Goal: Transaction & Acquisition: Purchase product/service

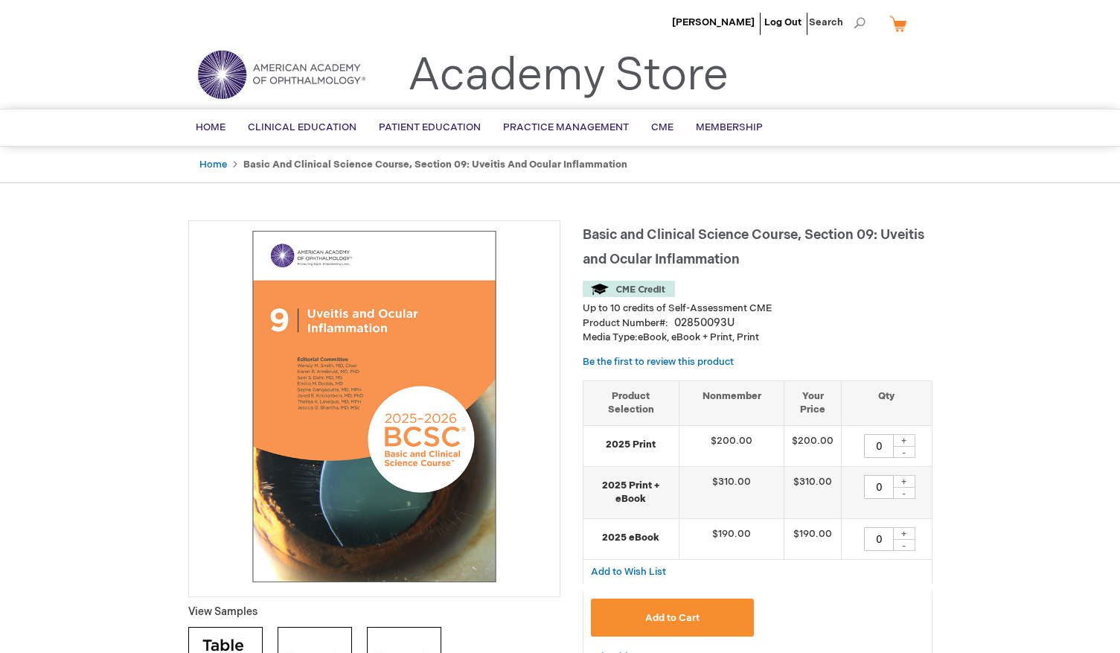
click at [756, 269] on h1 "Basic and Clinical Science Course, Section 09: Uveitis and Ocular Inflammation" at bounding box center [758, 244] width 350 height 49
click at [911, 435] on div "+" at bounding box center [904, 440] width 22 height 13
type input "1"
click at [618, 609] on button "Add to Cart" at bounding box center [673, 617] width 164 height 38
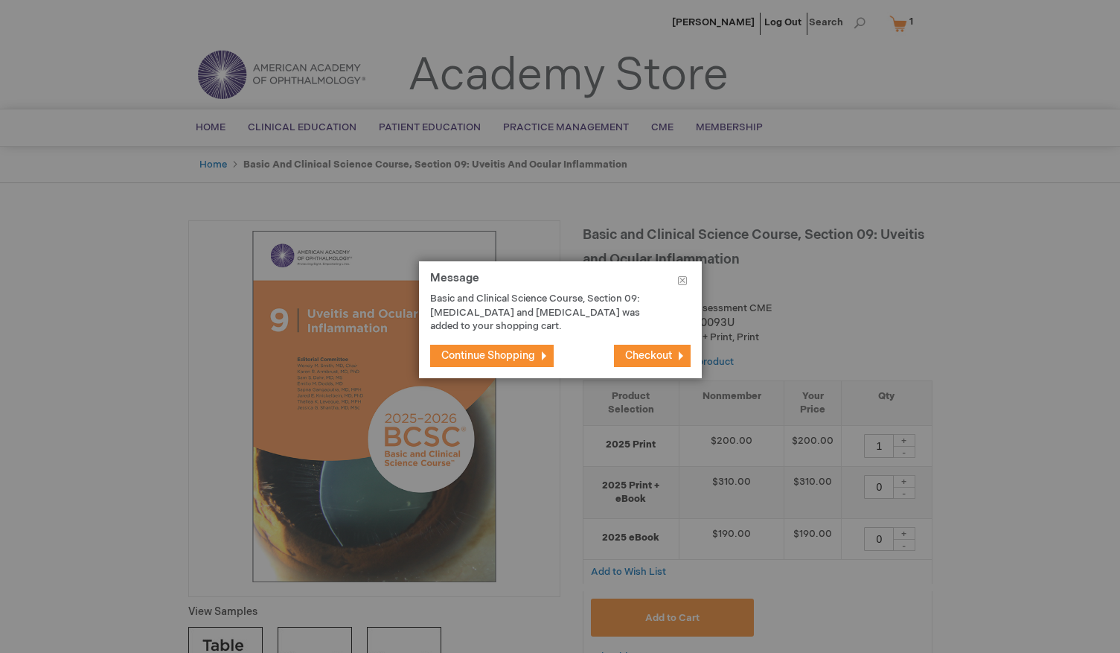
click at [645, 354] on span "Checkout" at bounding box center [648, 355] width 47 height 13
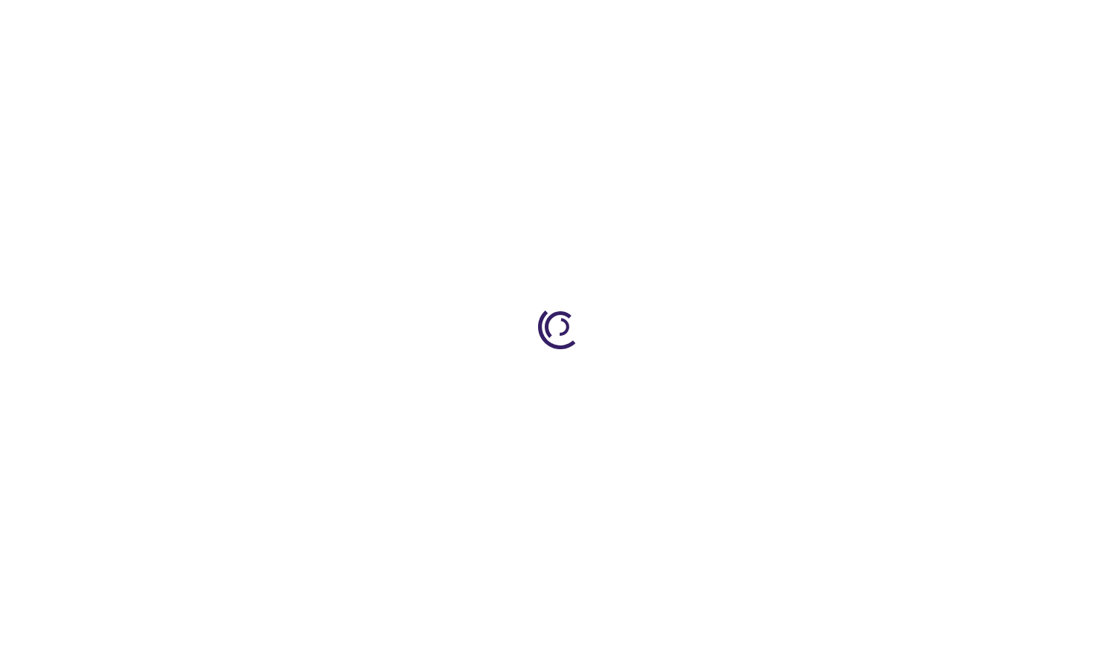
select select "US"
select select "43"
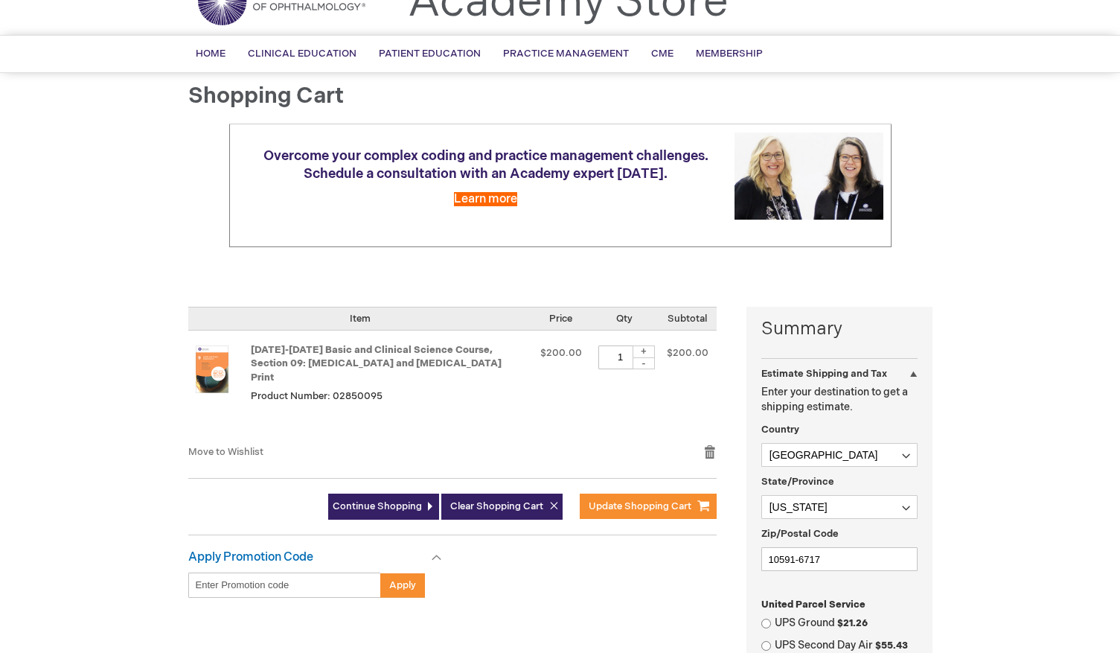
scroll to position [75, 0]
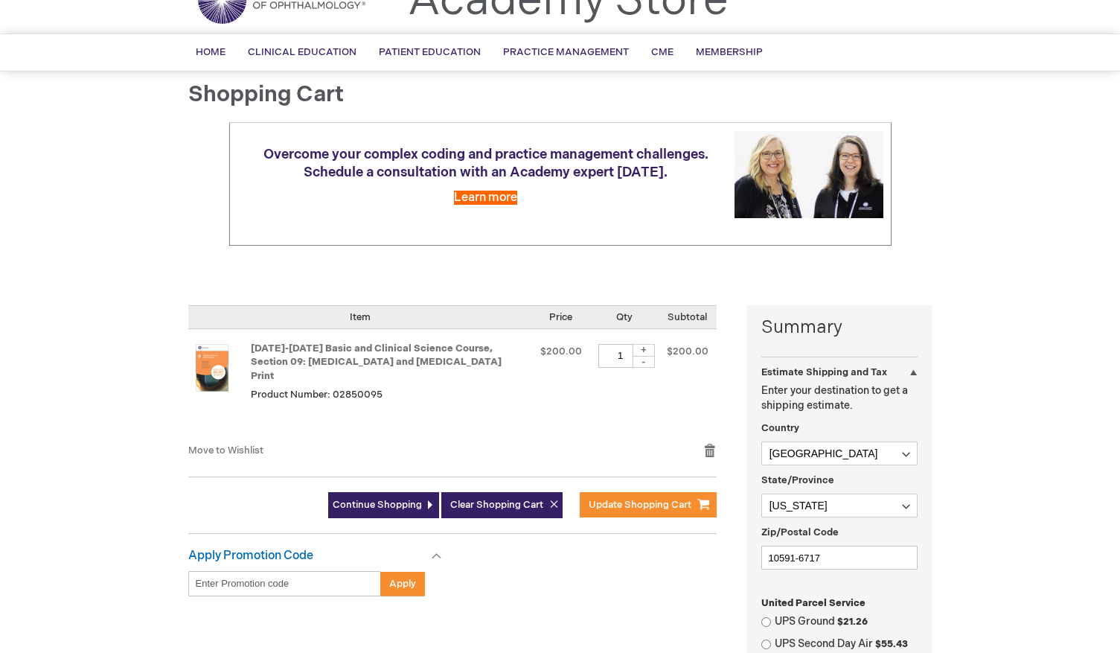
click at [217, 571] on input "Enter discount code" at bounding box center [284, 583] width 193 height 25
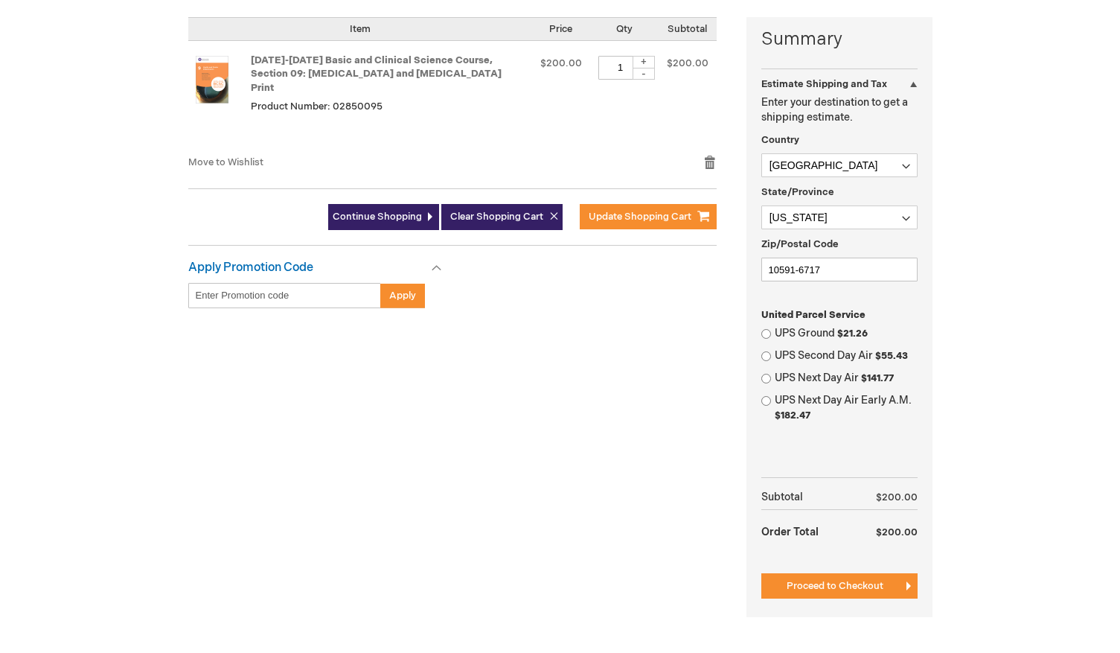
scroll to position [367, 0]
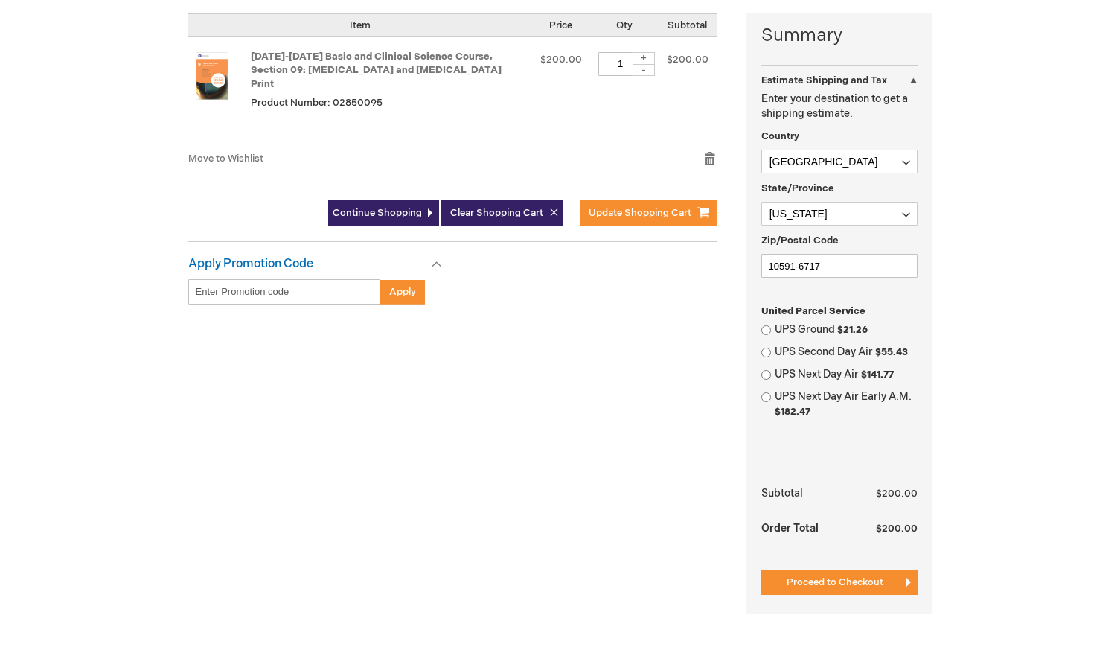
click at [762, 325] on input "UPS Ground $21.26" at bounding box center [766, 330] width 10 height 10
radio input "true"
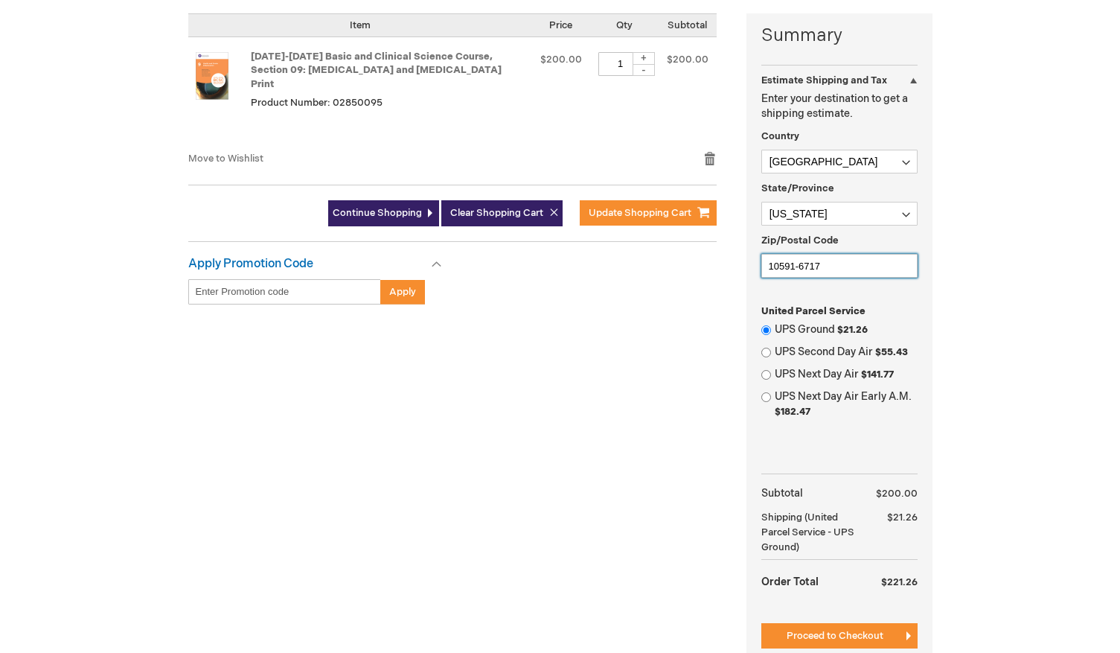
drag, startPoint x: 857, startPoint y: 256, endPoint x: 833, endPoint y: 272, distance: 28.9
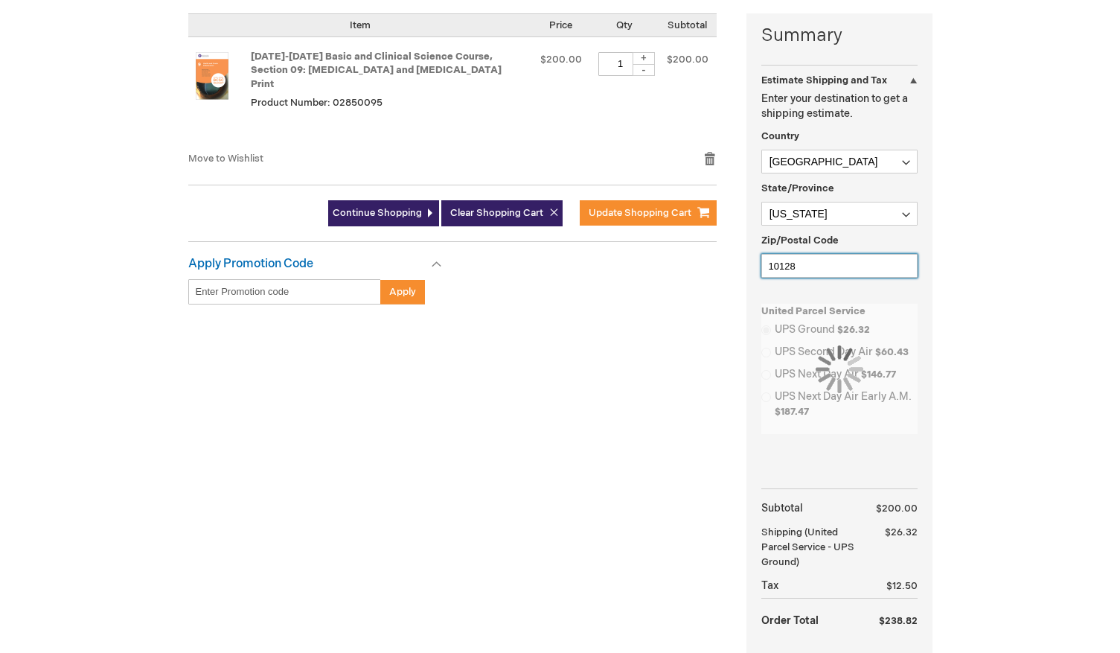
type input "10128"
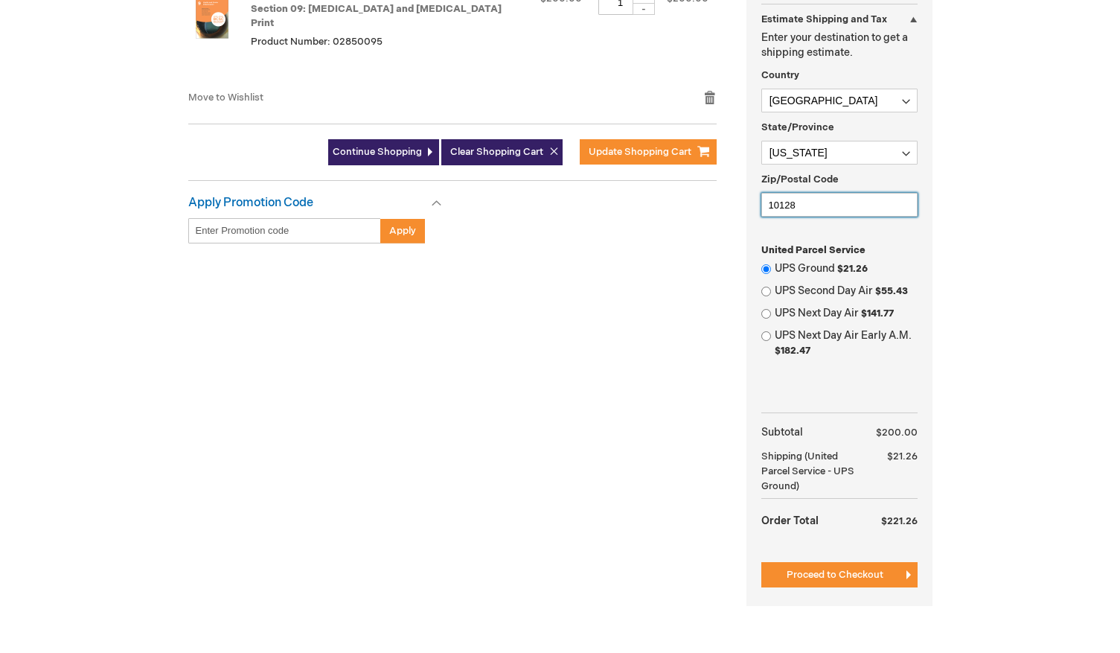
scroll to position [455, 0]
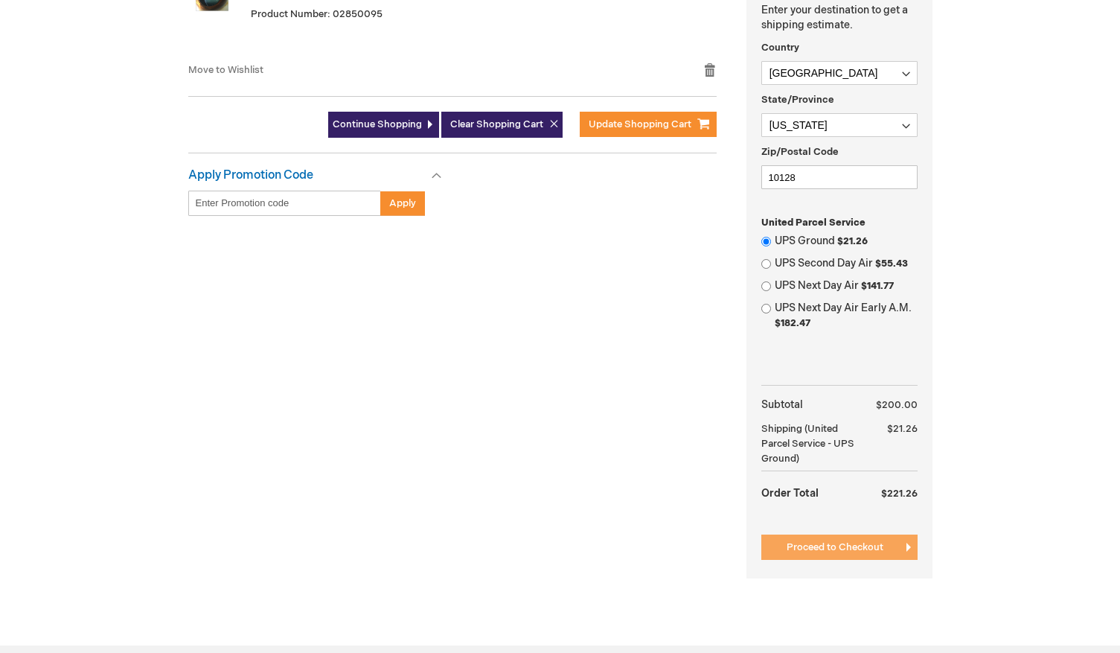
click at [835, 549] on span "Proceed to Checkout" at bounding box center [834, 547] width 97 height 12
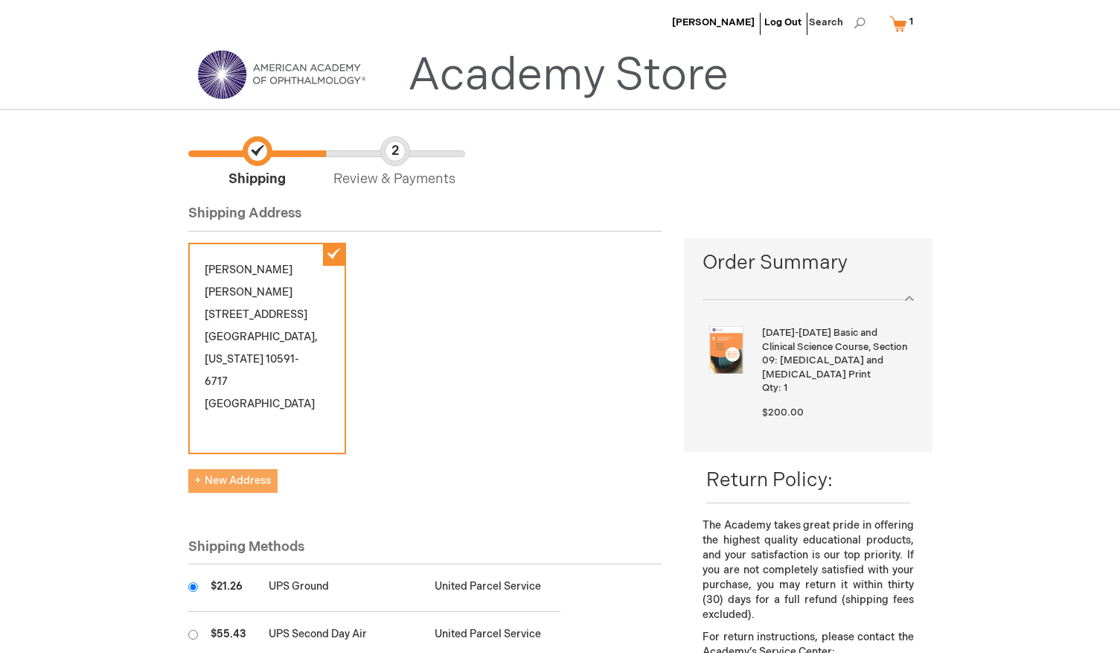
click at [249, 469] on button "New Address" at bounding box center [232, 481] width 89 height 24
select select "US"
select select "43"
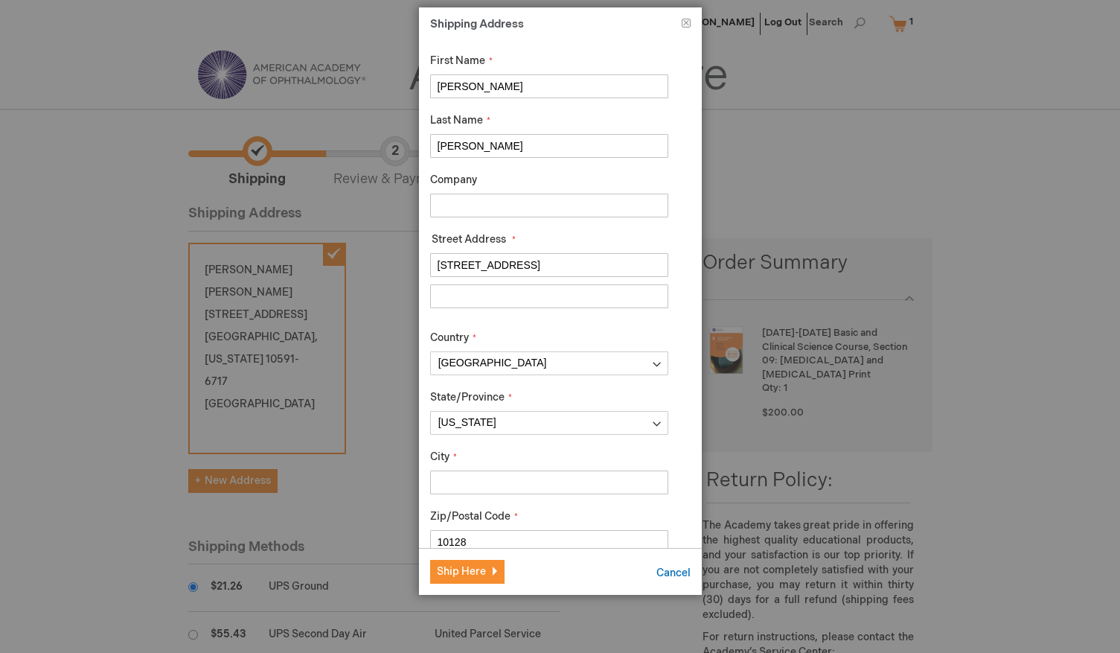
type input "345 E 94th St"
type input "Apt 3D"
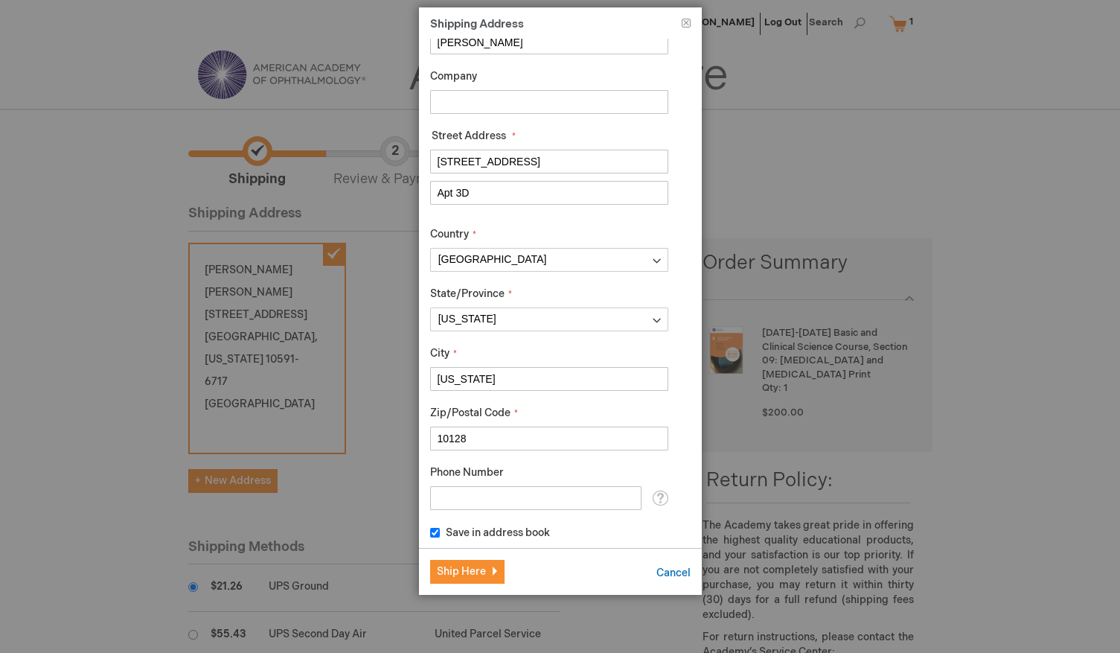
scroll to position [109, 0]
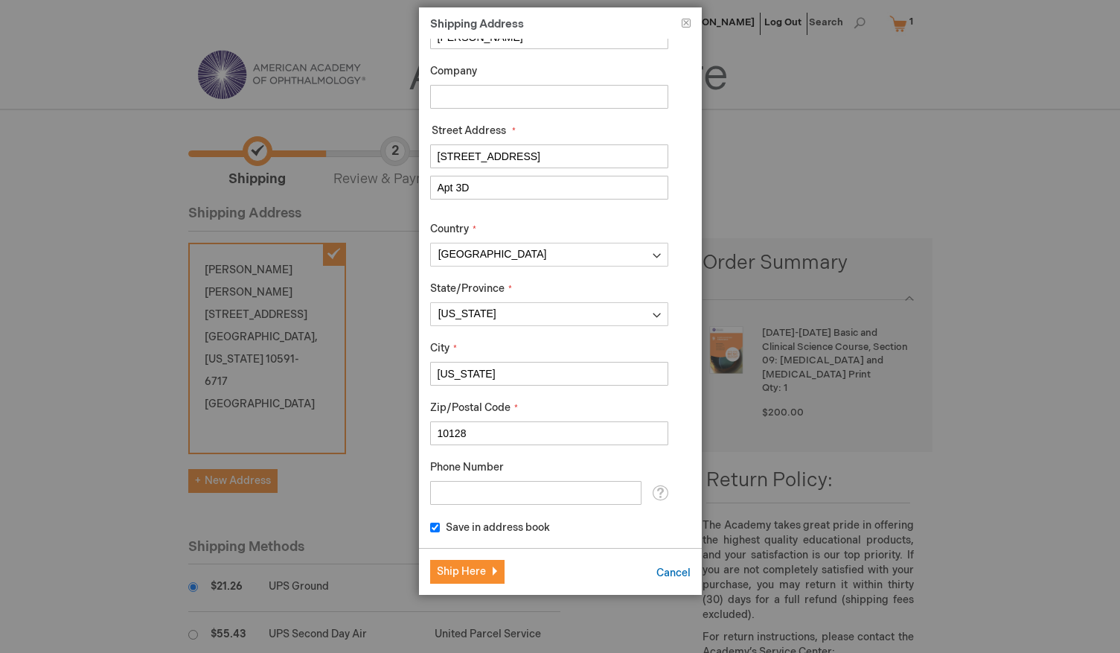
type input "New York"
type input "3128253157"
click at [433, 530] on input "Save in address book" at bounding box center [435, 527] width 10 height 10
checkbox input "false"
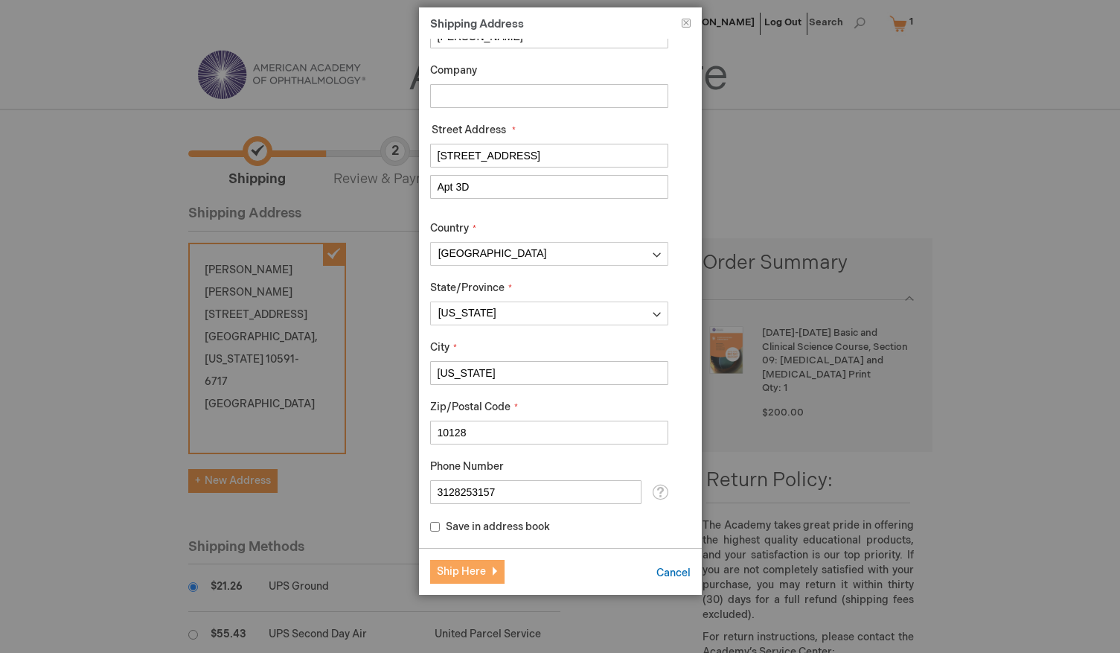
click at [456, 578] on button "Ship Here" at bounding box center [467, 572] width 74 height 24
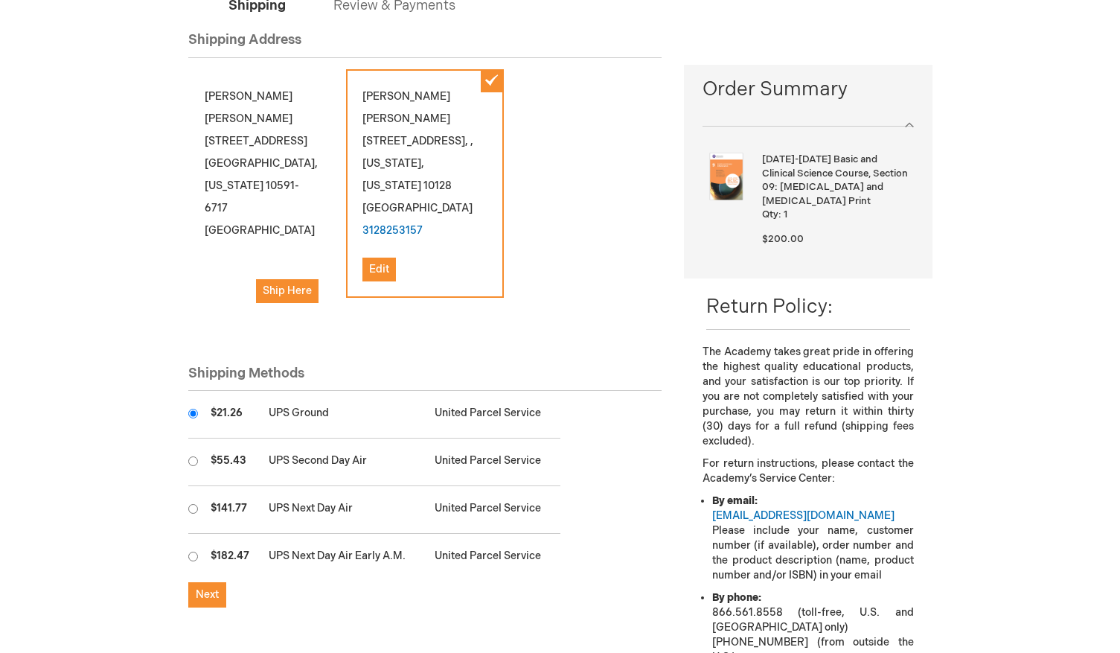
scroll to position [182, 0]
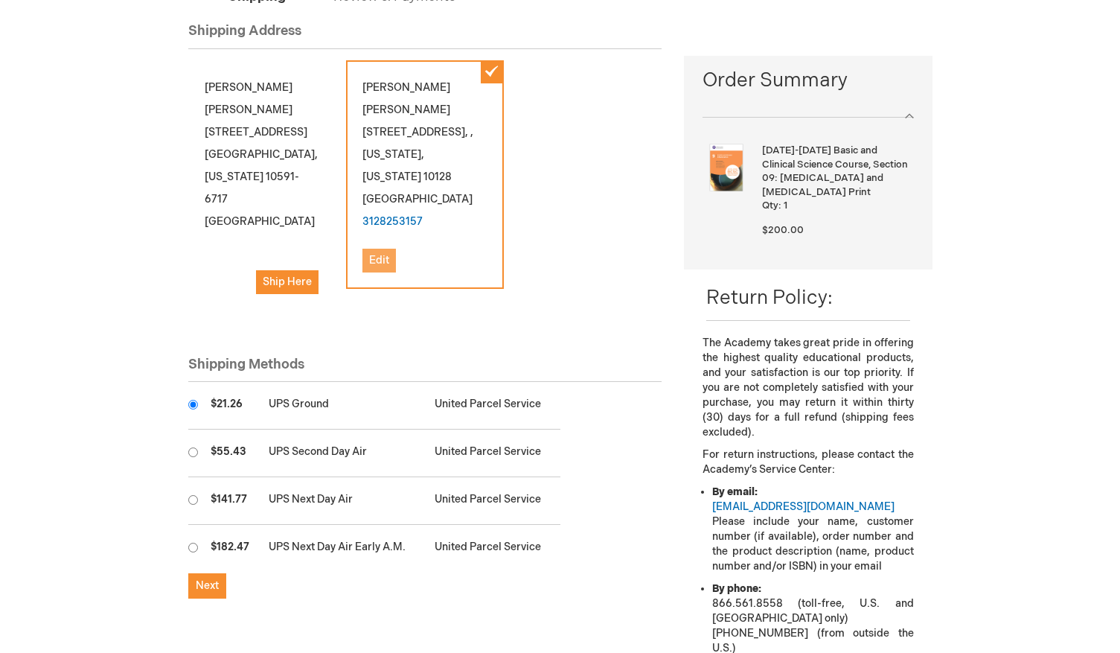
click at [379, 254] on span "Edit" at bounding box center [379, 260] width 20 height 13
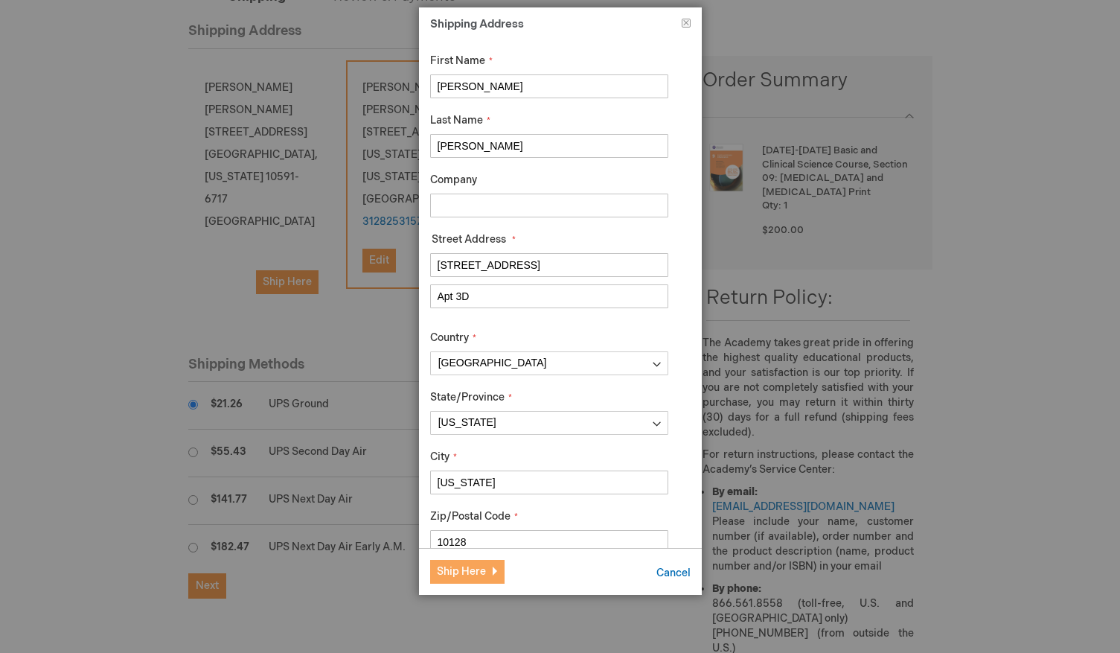
click at [459, 568] on span "Ship Here" at bounding box center [461, 571] width 49 height 13
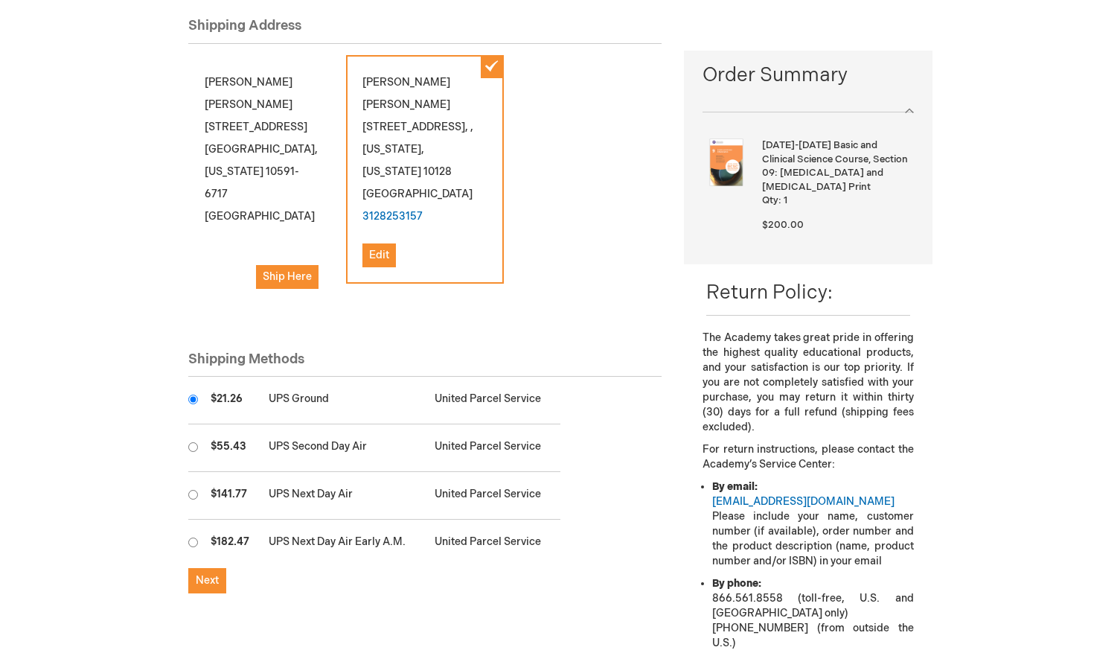
scroll to position [190, 0]
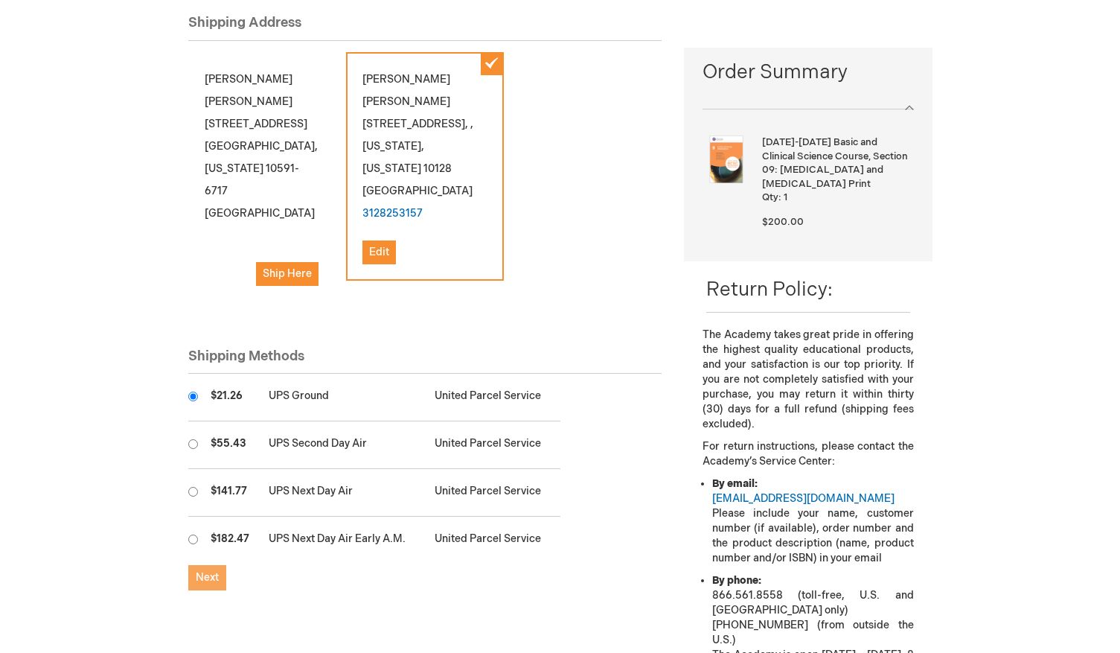
click at [208, 571] on span "Next" at bounding box center [207, 577] width 23 height 13
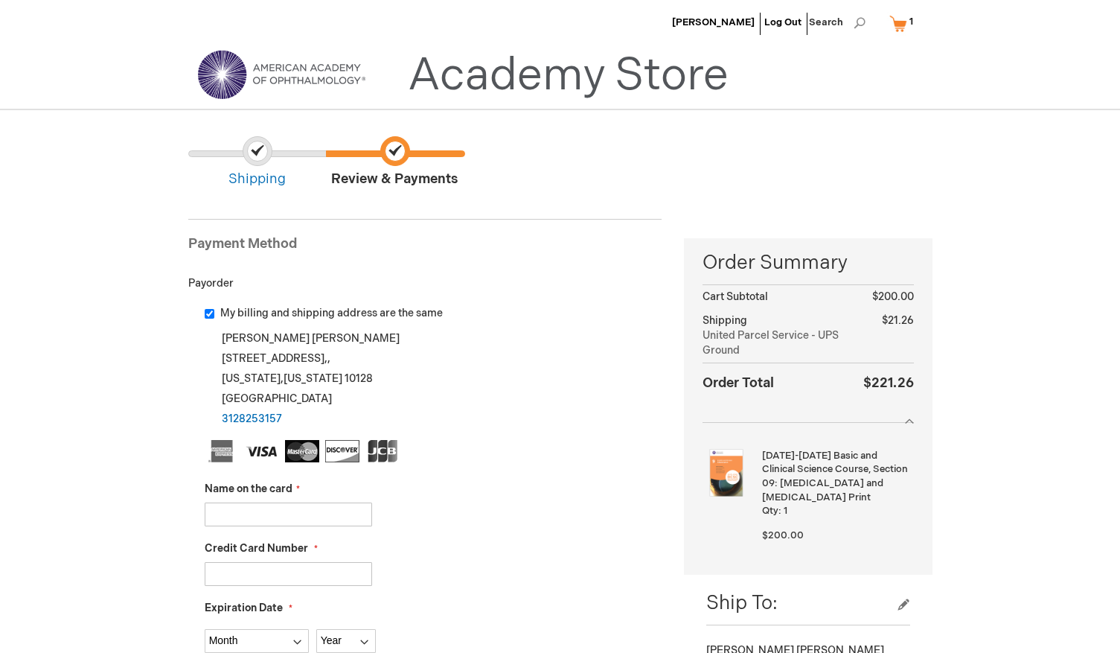
click at [307, 508] on input "Name on the card" at bounding box center [288, 514] width 167 height 24
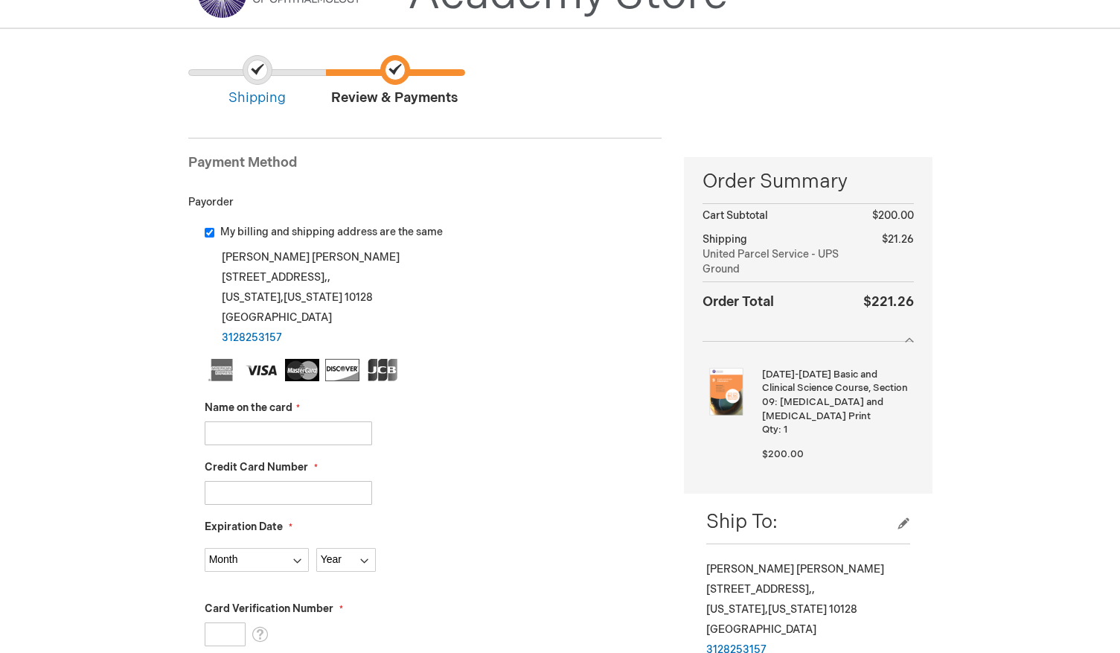
scroll to position [86, 0]
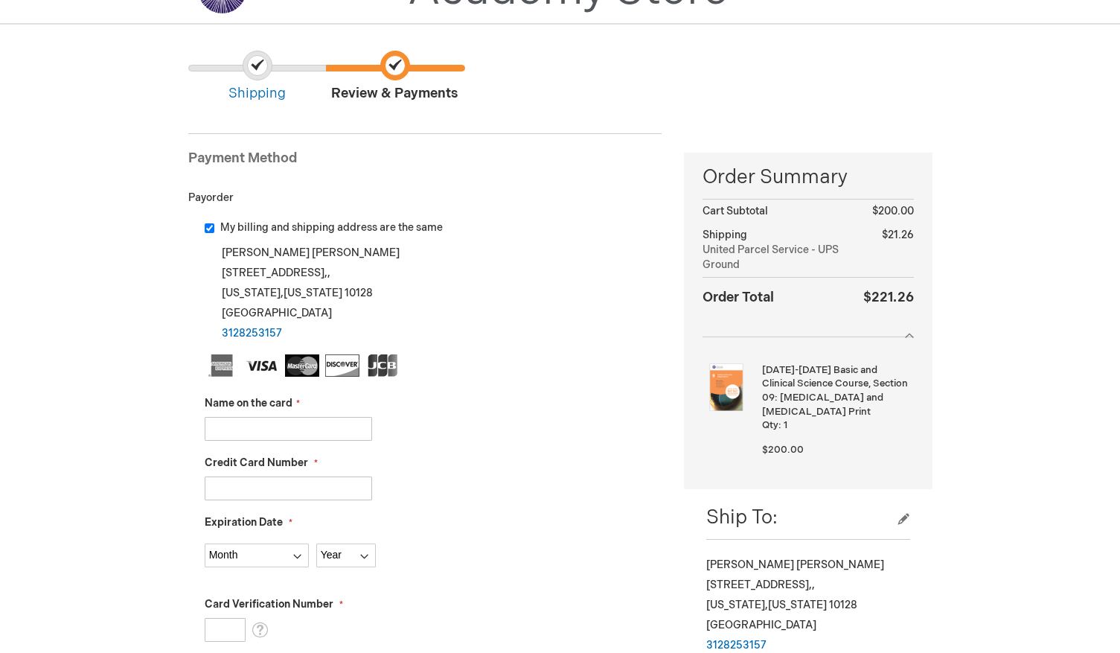
type input "N"
type input "Anara DeAngelis"
click at [286, 484] on input "Credit Card Number" at bounding box center [288, 488] width 167 height 24
type input "4024511006567267"
select select "6"
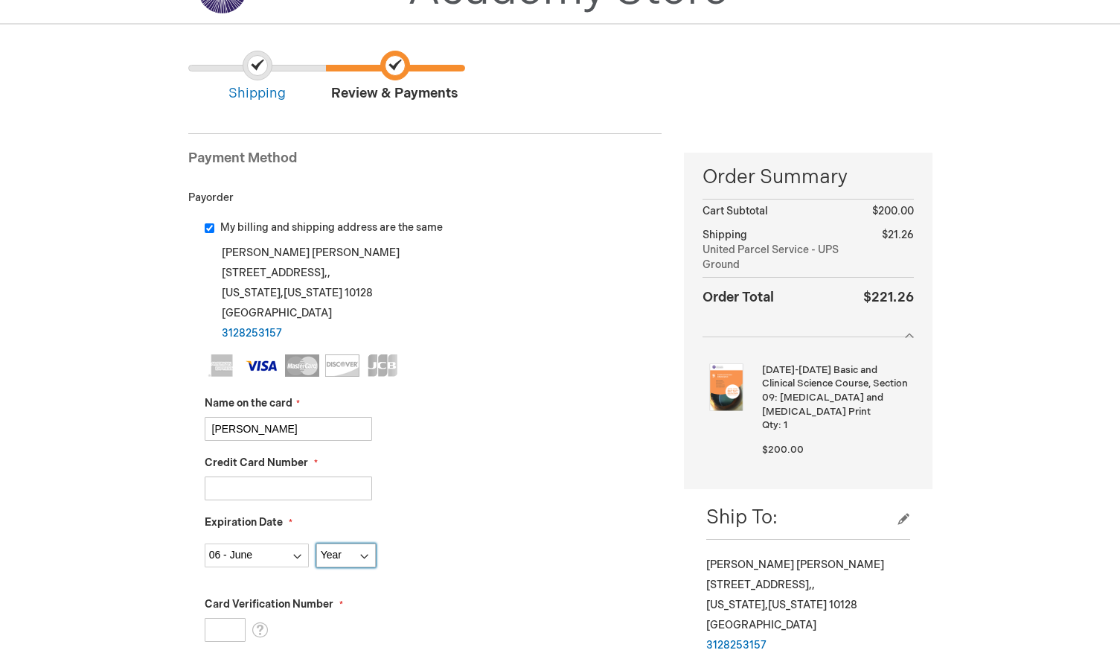
select select "2030"
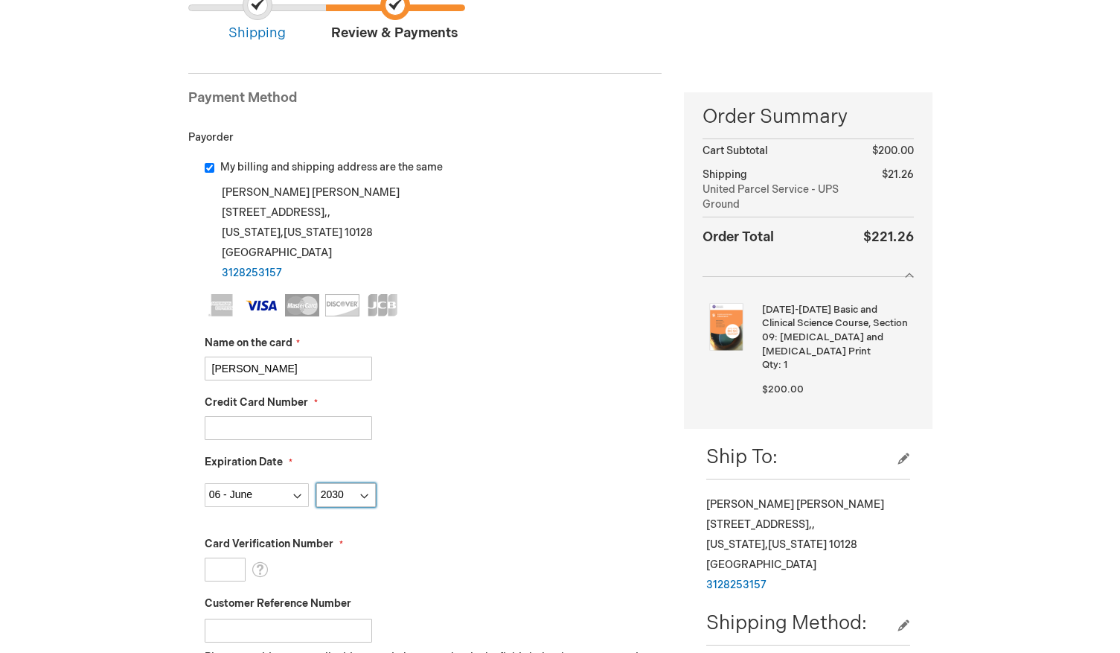
scroll to position [172, 0]
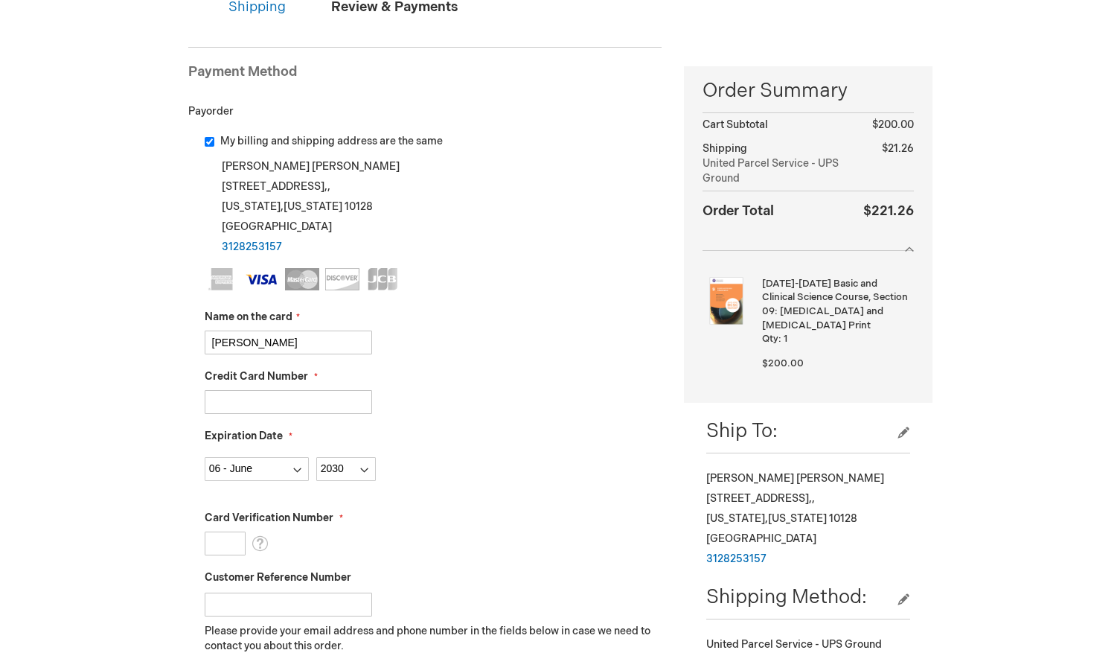
click at [219, 533] on input "Card Verification Number" at bounding box center [225, 543] width 41 height 24
type input "375"
click at [244, 609] on input "Customer Reference Number" at bounding box center [288, 604] width 167 height 24
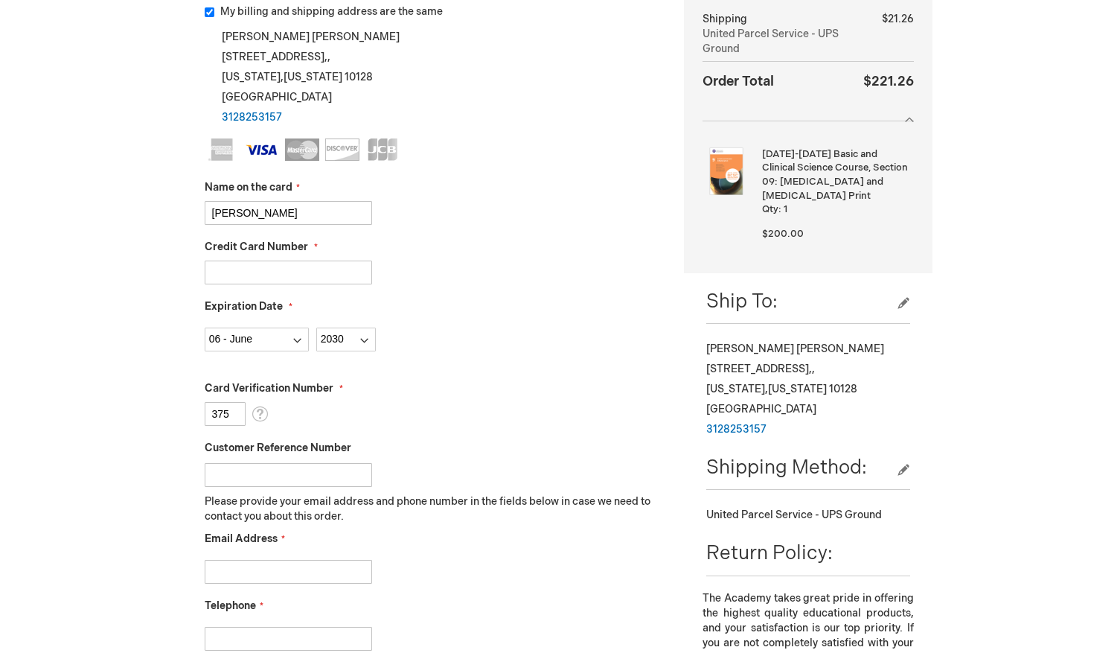
scroll to position [332, 0]
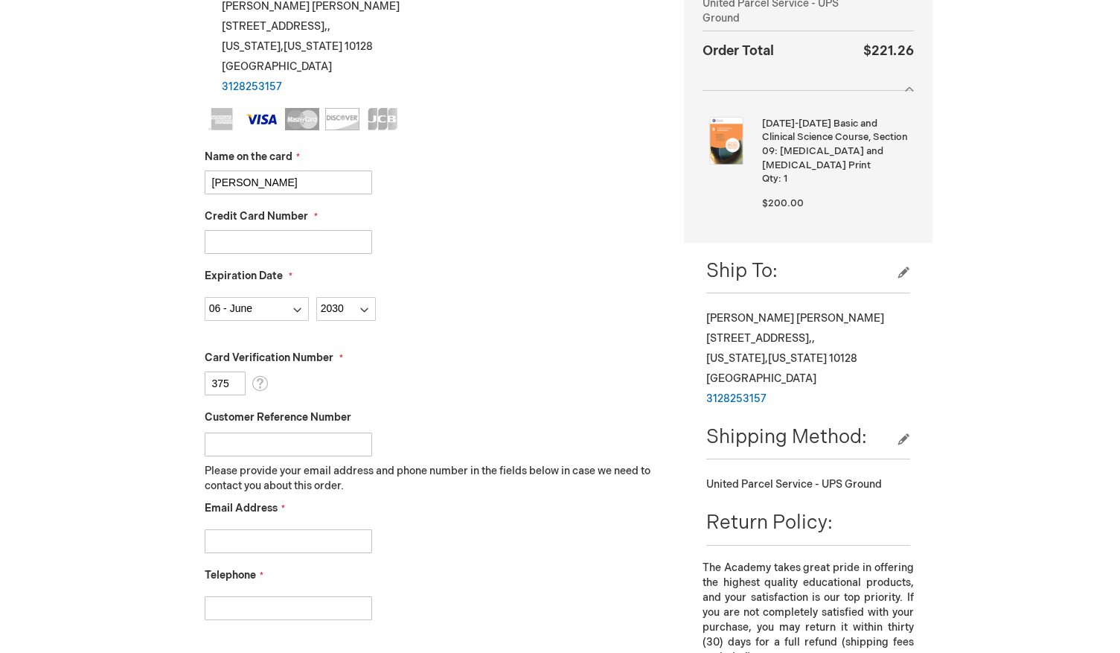
click at [271, 515] on div "Email Address" at bounding box center [434, 527] width 458 height 52
type input "anara.deangelis"
type input "anara.deangelis@regeneron.com"
type input "3124396474"
click at [525, 568] on div "Telephone 3124396474" at bounding box center [434, 594] width 458 height 52
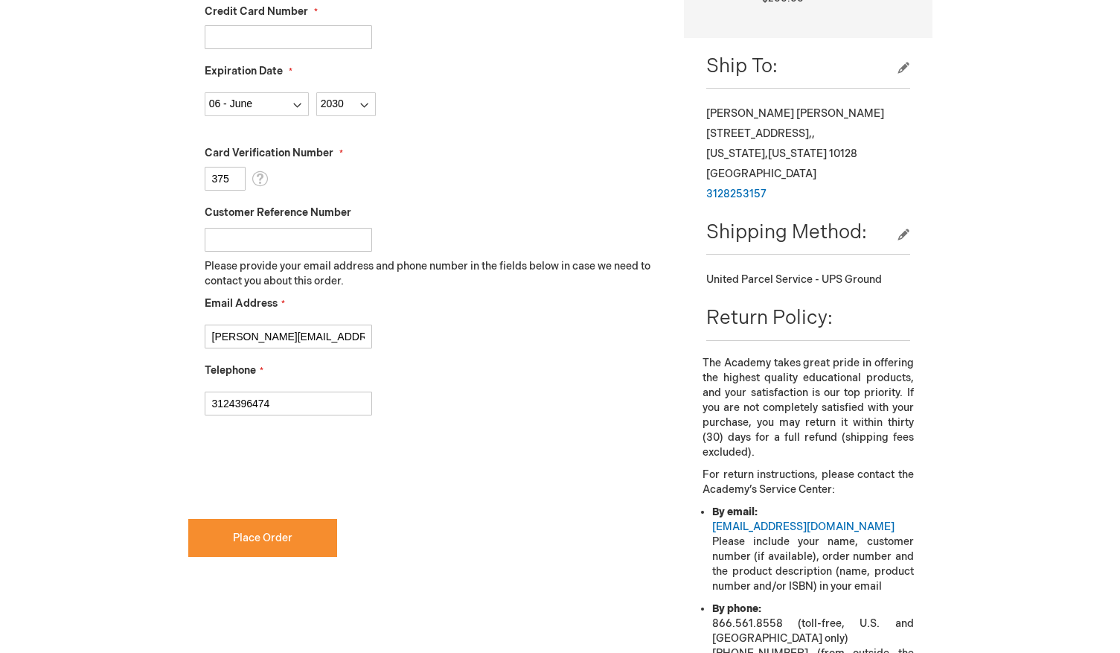
scroll to position [648, 0]
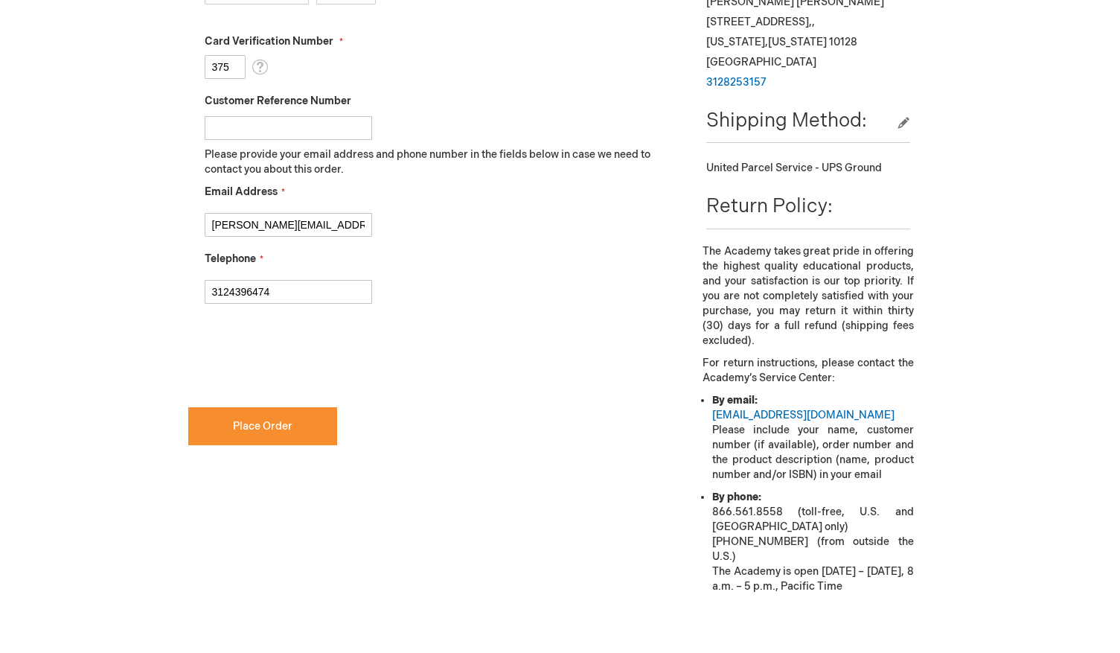
checkbox input "true"
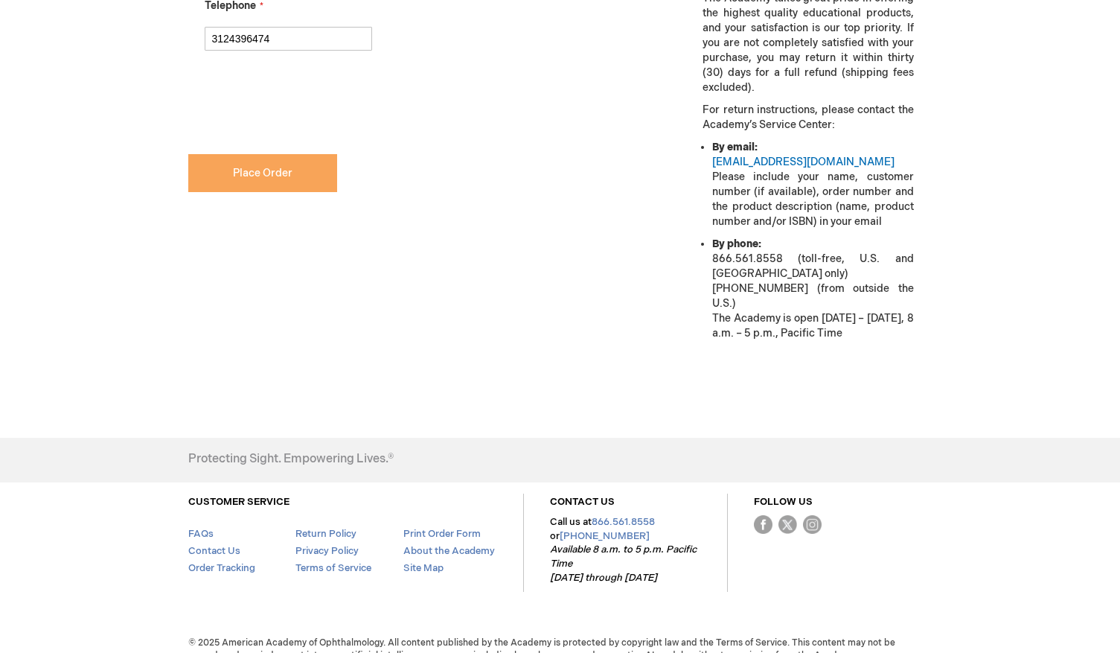
scroll to position [900, 0]
click at [291, 165] on button "Place Order" at bounding box center [262, 174] width 149 height 38
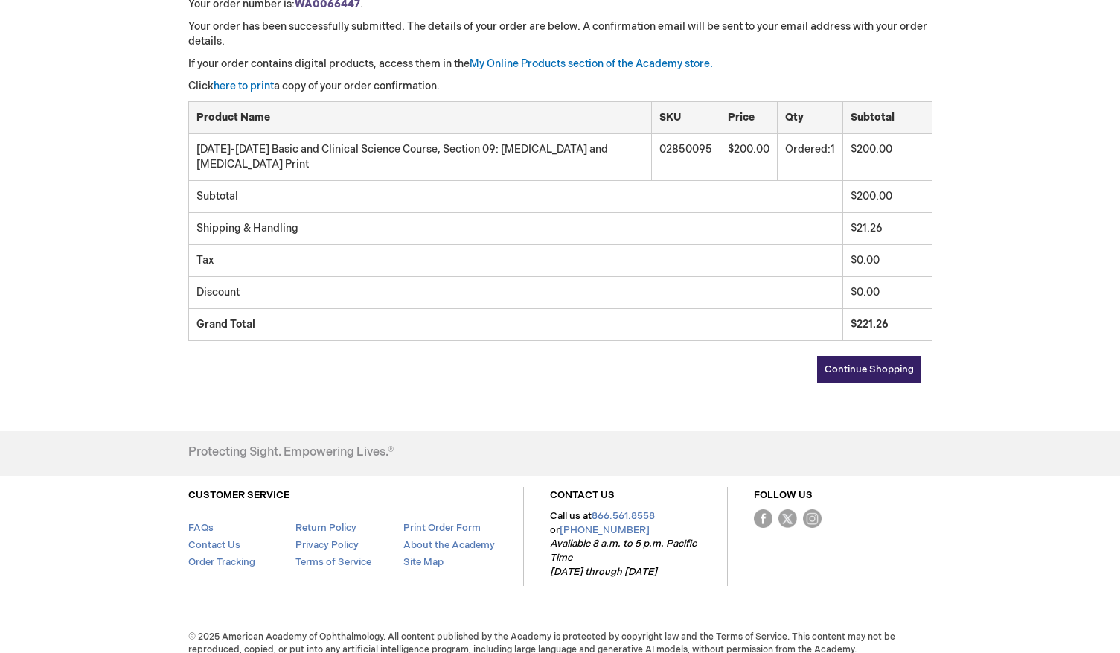
scroll to position [265, 0]
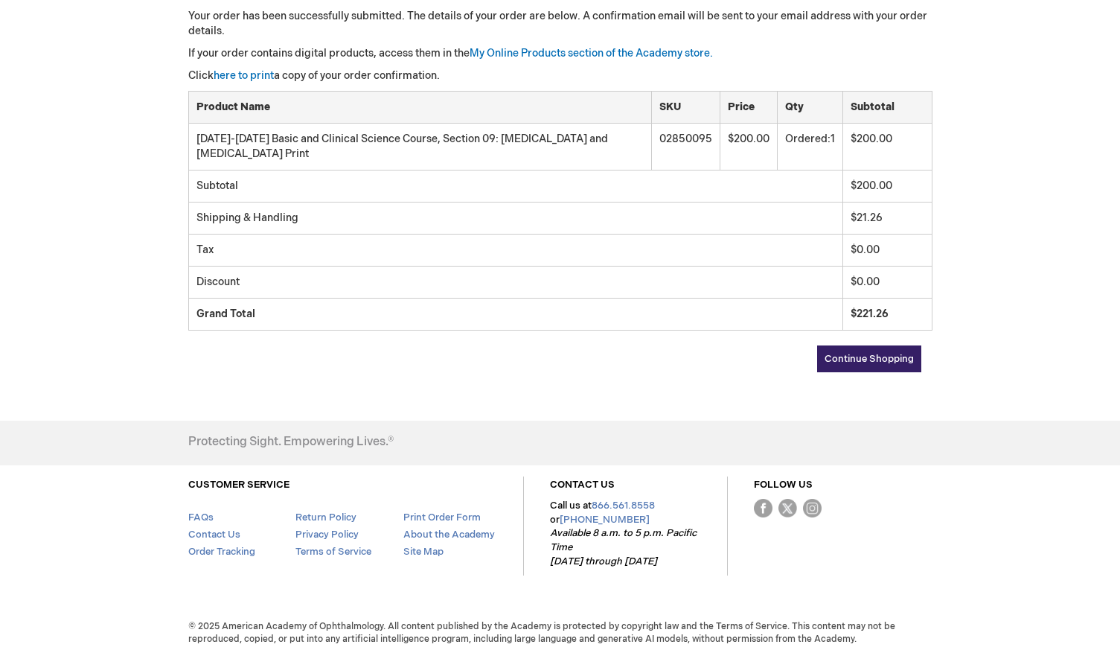
click at [892, 368] on link "Continue Shopping" at bounding box center [869, 358] width 104 height 27
